Goal: Complete application form: Complete application form

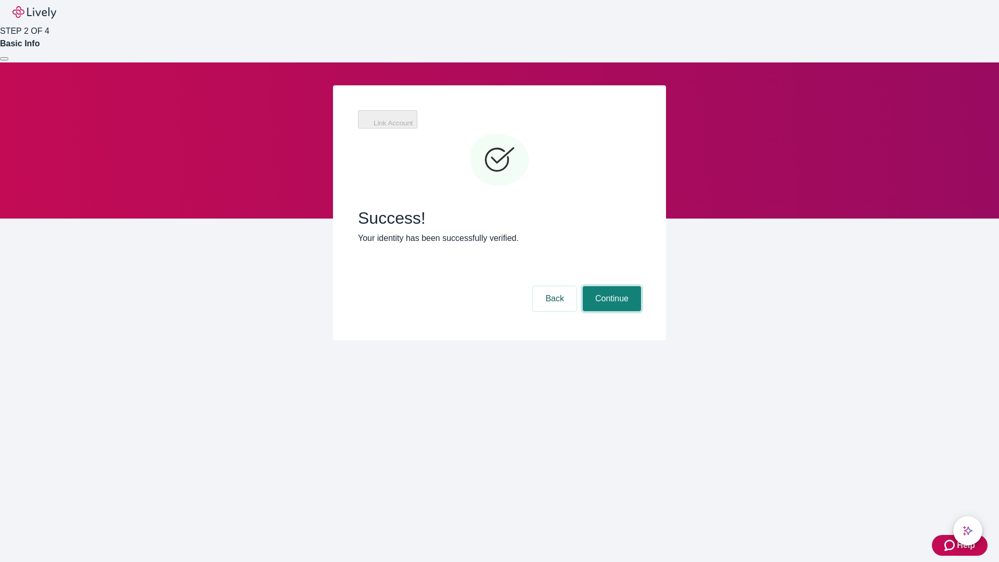
click at [610, 286] on button "Continue" at bounding box center [612, 298] width 58 height 25
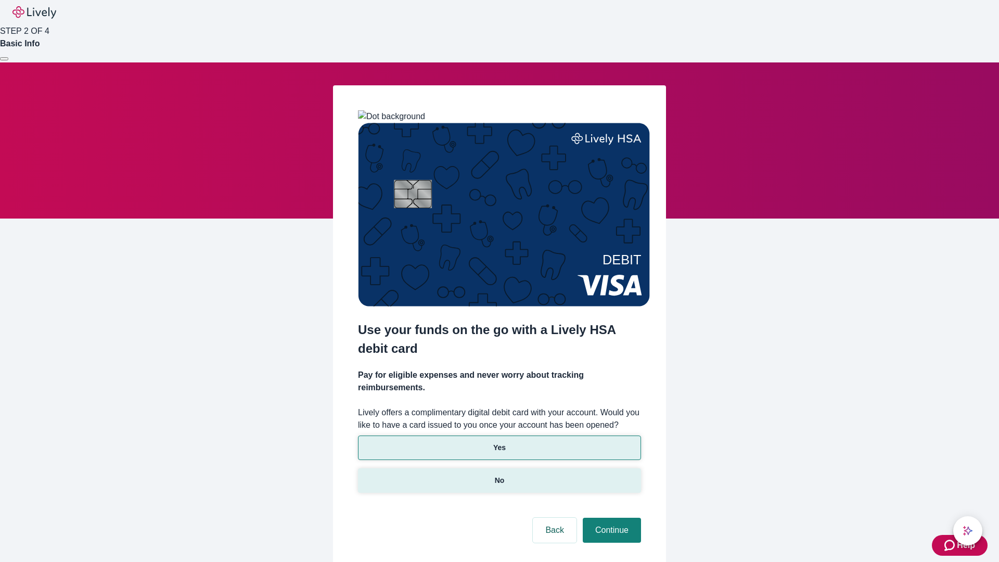
click at [499, 475] on p "No" at bounding box center [500, 480] width 10 height 11
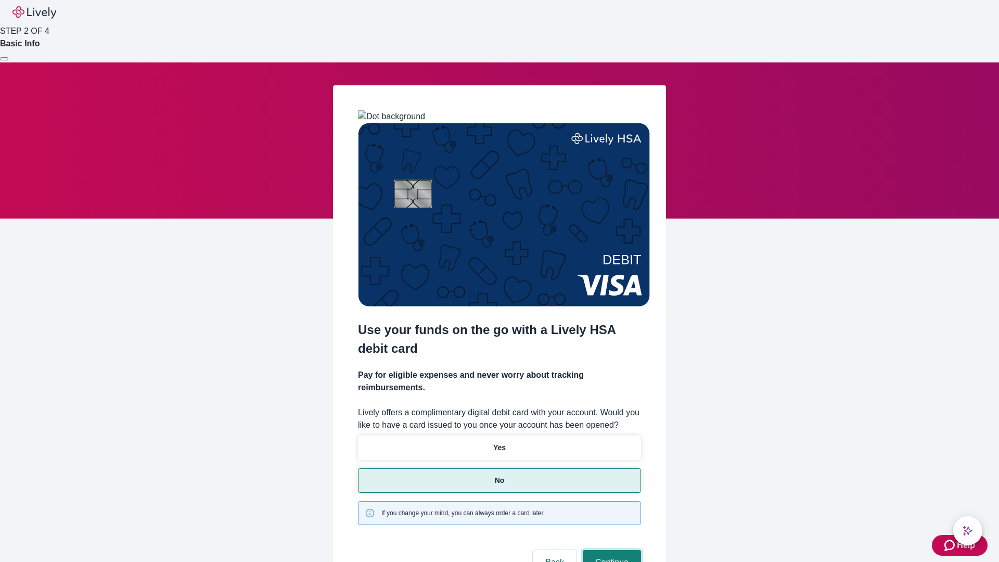
click at [610, 550] on button "Continue" at bounding box center [612, 562] width 58 height 25
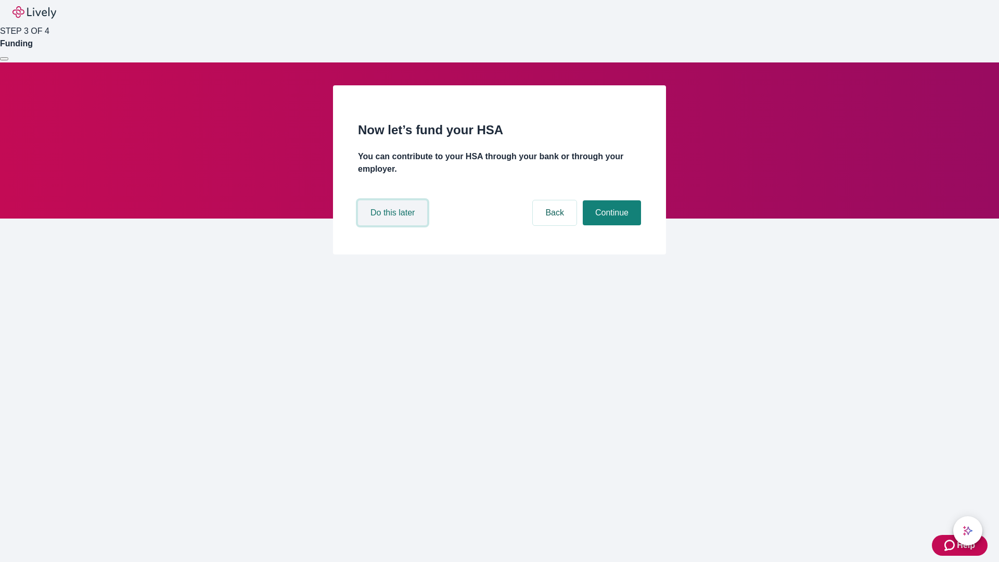
click at [394, 225] on button "Do this later" at bounding box center [392, 212] width 69 height 25
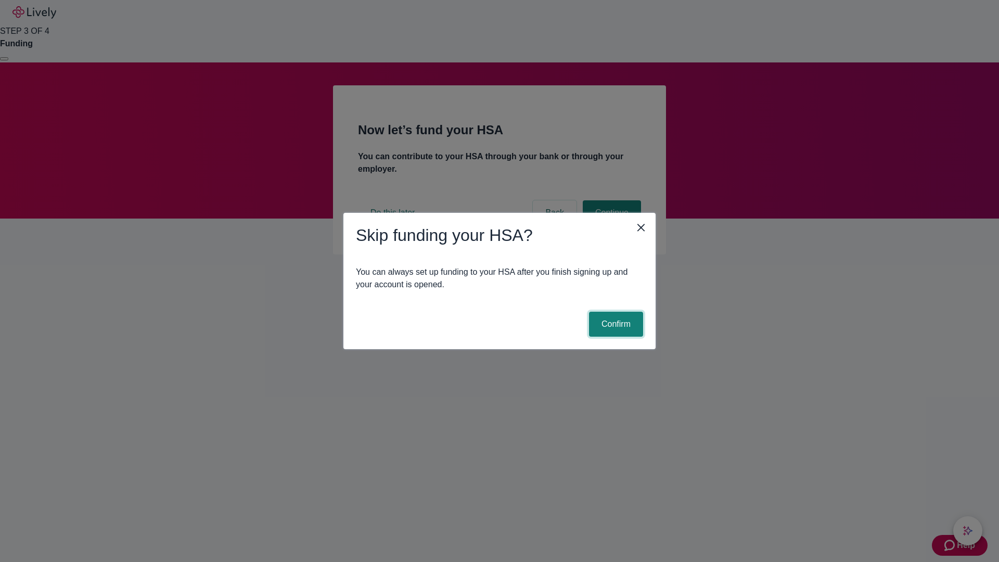
click at [614, 324] on button "Confirm" at bounding box center [616, 324] width 54 height 25
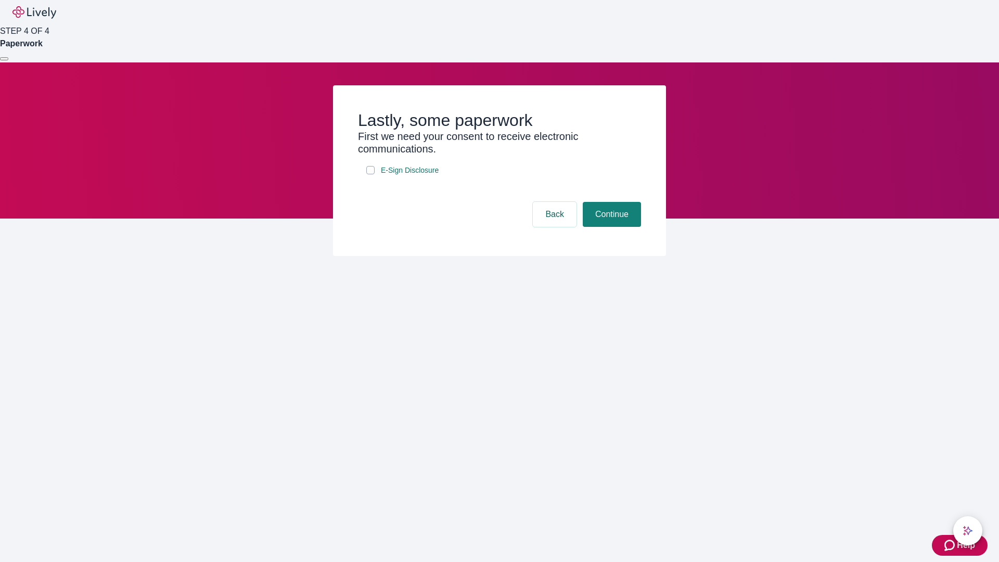
click at [370, 174] on input "E-Sign Disclosure" at bounding box center [370, 170] width 8 height 8
checkbox input "true"
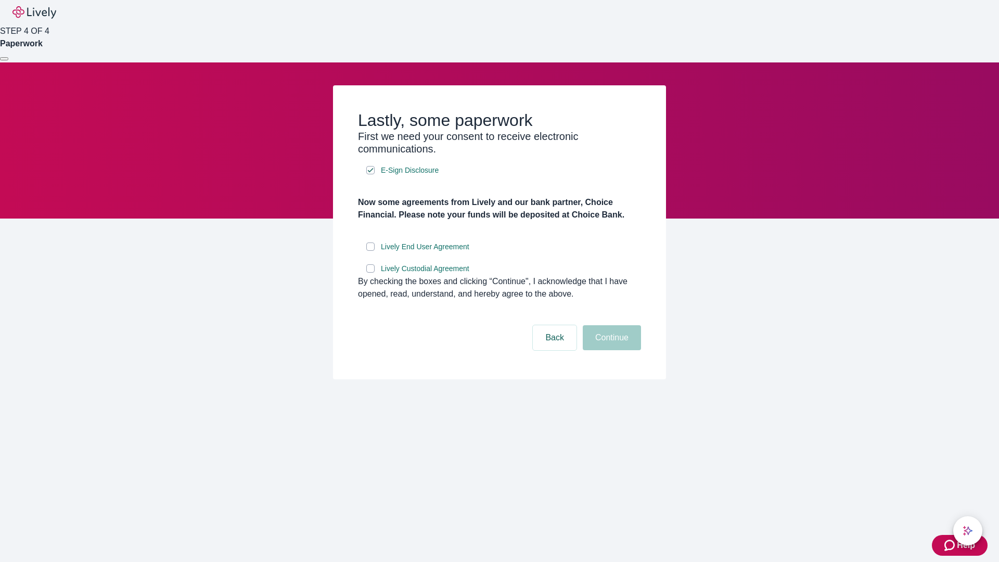
click at [370, 251] on input "Lively End User Agreement" at bounding box center [370, 246] width 8 height 8
checkbox input "true"
click at [370, 273] on input "Lively Custodial Agreement" at bounding box center [370, 268] width 8 height 8
checkbox input "true"
click at [610, 350] on button "Continue" at bounding box center [612, 337] width 58 height 25
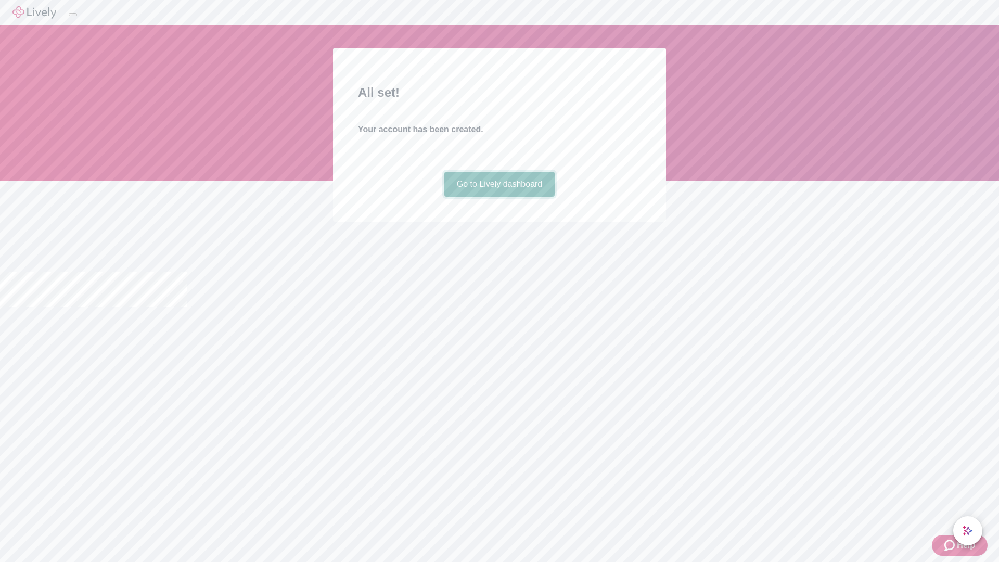
click at [499, 197] on link "Go to Lively dashboard" at bounding box center [499, 184] width 111 height 25
